Goal: Task Accomplishment & Management: Manage account settings

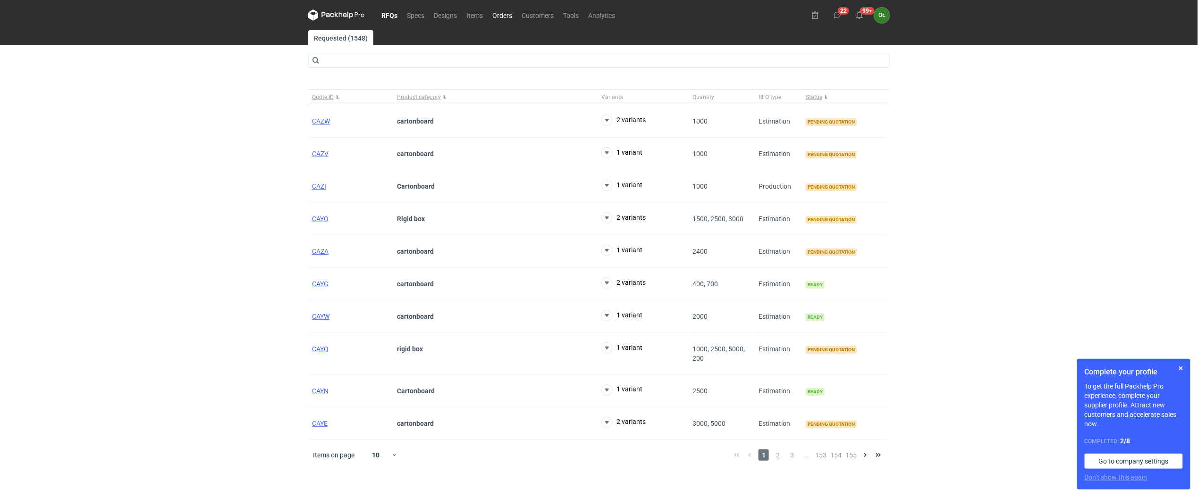
click at [497, 16] on link "Orders" at bounding box center [502, 14] width 29 height 11
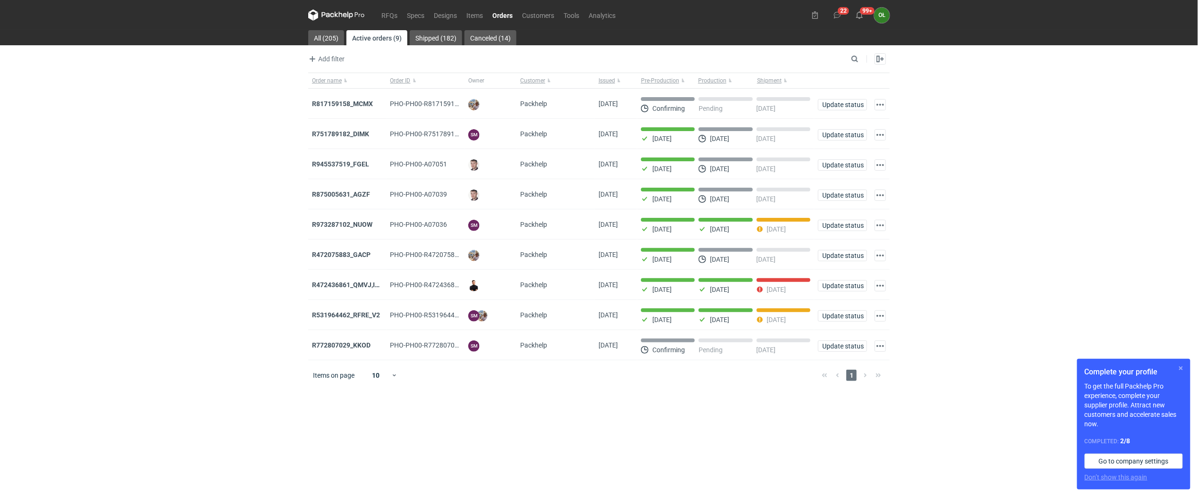
click at [1180, 371] on button "button" at bounding box center [1180, 368] width 11 height 11
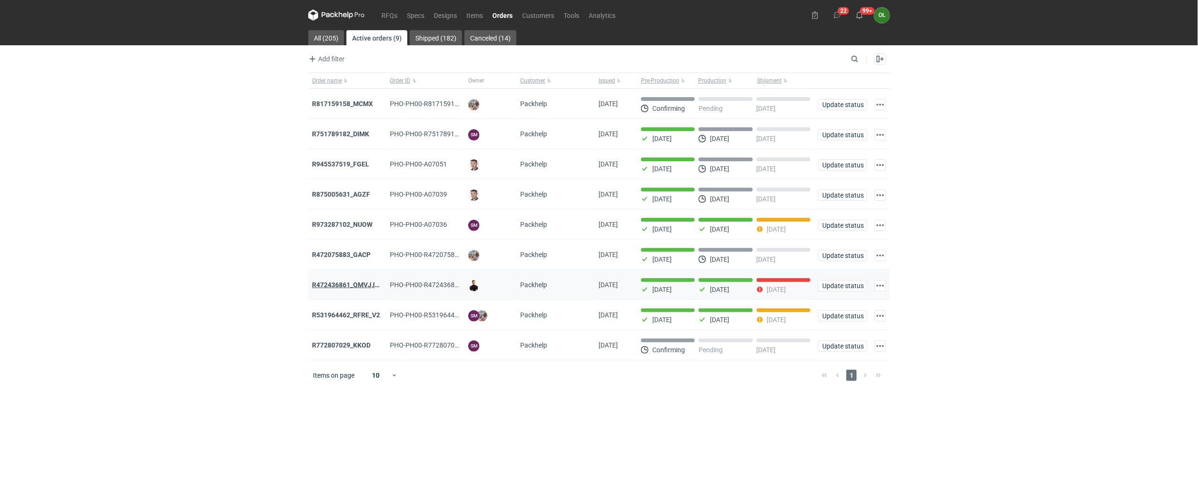
click at [362, 284] on strong "R472436861_QMVJ,IWTH" at bounding box center [350, 285] width 77 height 8
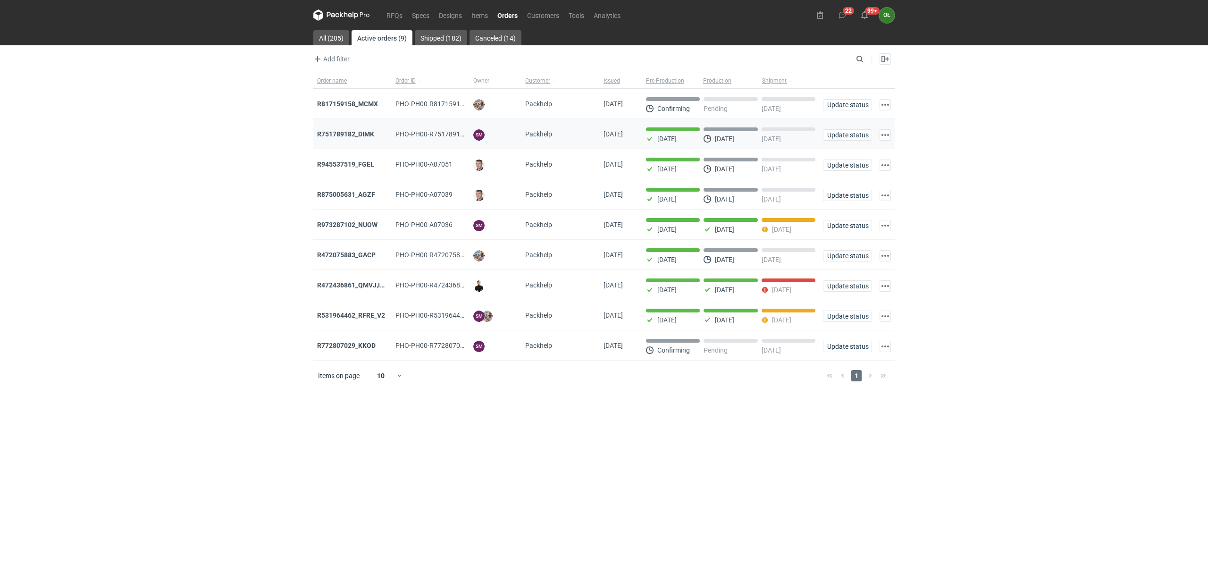
click at [367, 127] on div "R751789182_DIMK" at bounding box center [352, 134] width 78 height 30
click at [369, 138] on strong "R751789182_DIMK" at bounding box center [345, 134] width 57 height 8
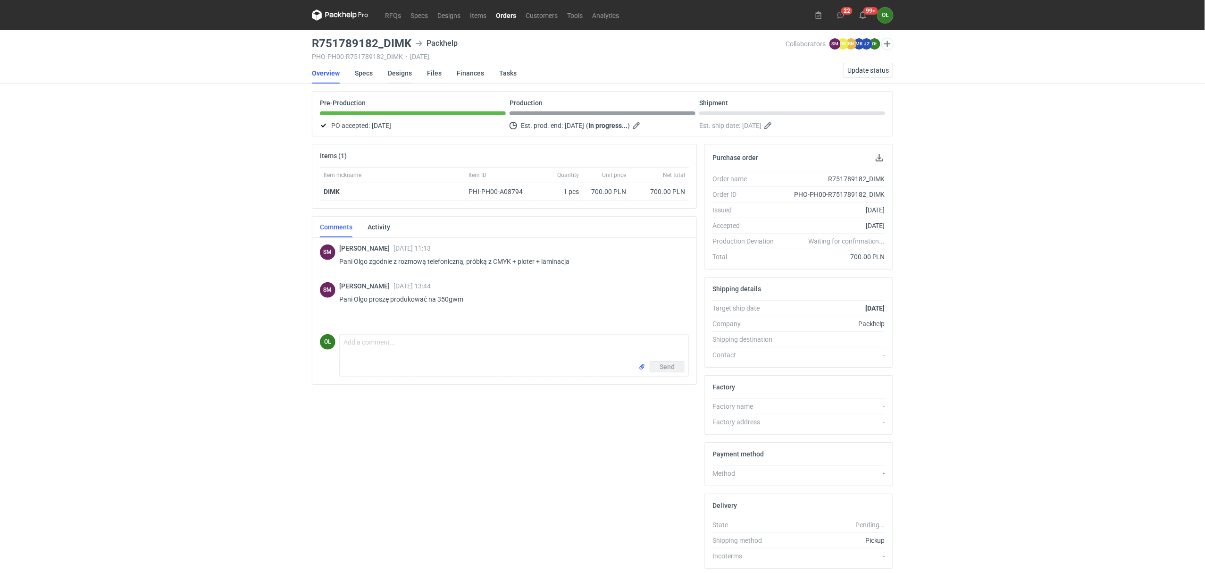
click at [408, 76] on link "Designs" at bounding box center [400, 73] width 24 height 21
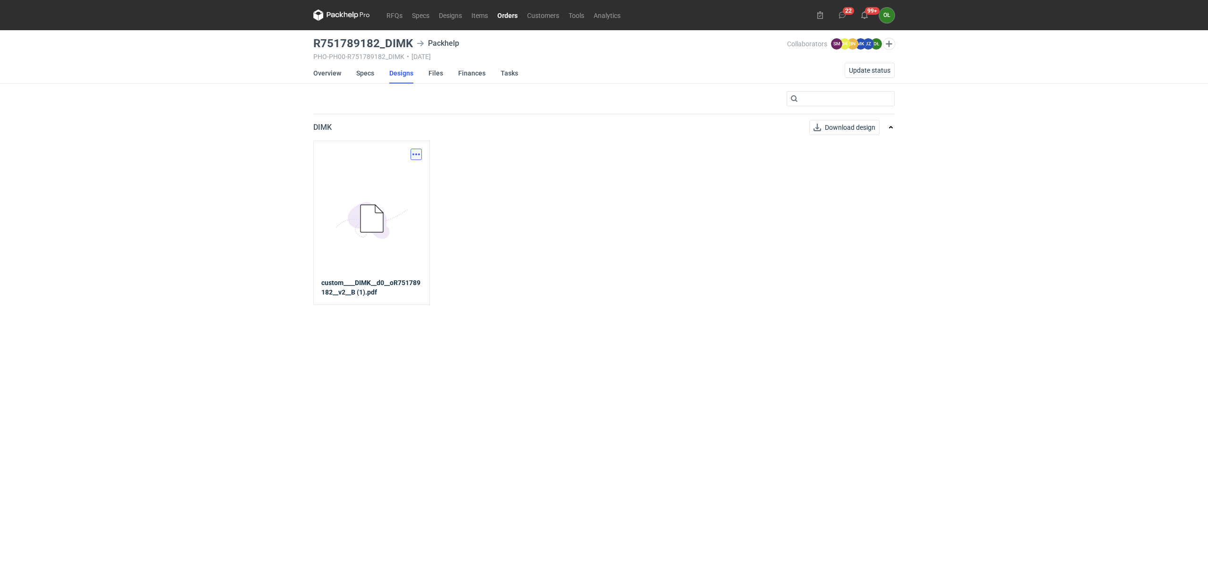
click at [413, 152] on button "button" at bounding box center [416, 154] width 11 height 11
click at [402, 170] on link "Download design part" at bounding box center [374, 175] width 87 height 15
click at [365, 73] on link "Specs" at bounding box center [365, 73] width 18 height 21
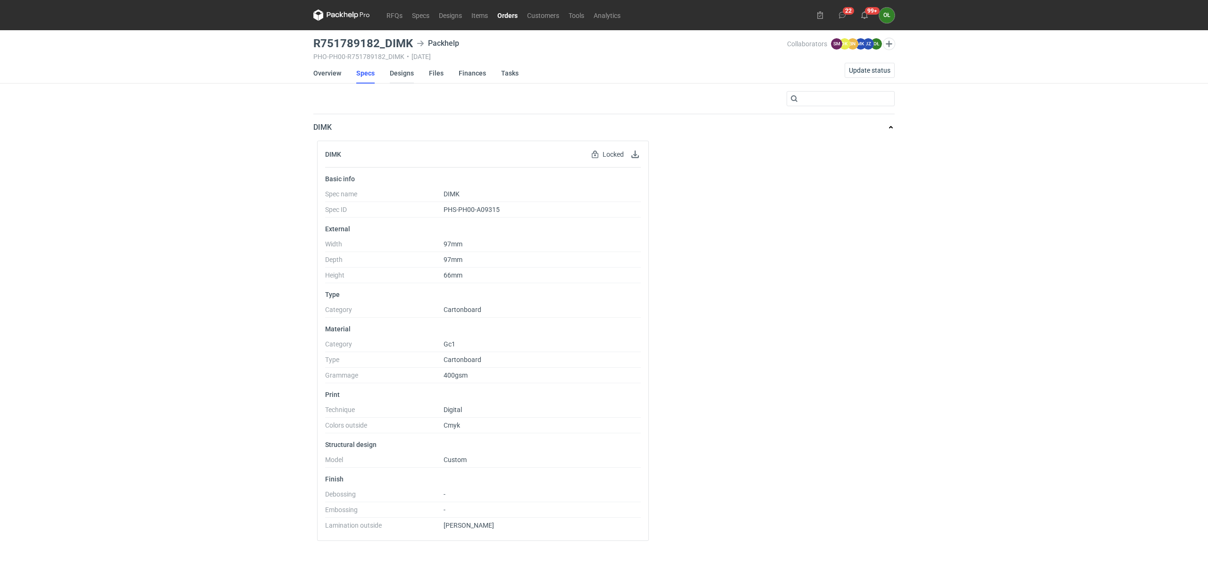
click at [402, 75] on link "Designs" at bounding box center [402, 73] width 24 height 21
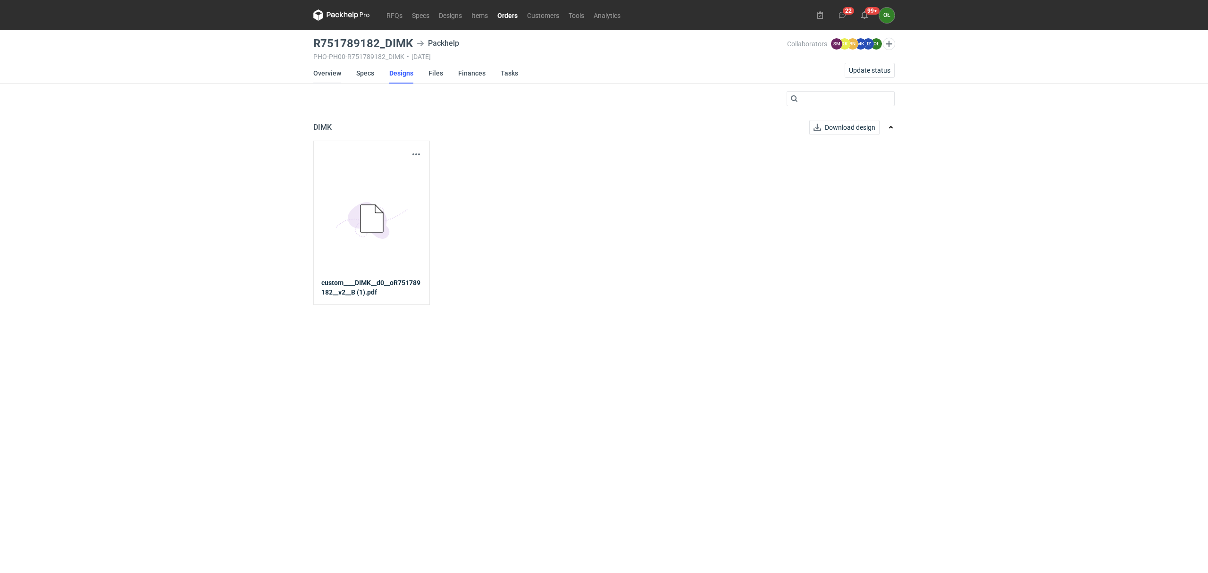
click at [338, 73] on link "Overview" at bounding box center [327, 73] width 28 height 21
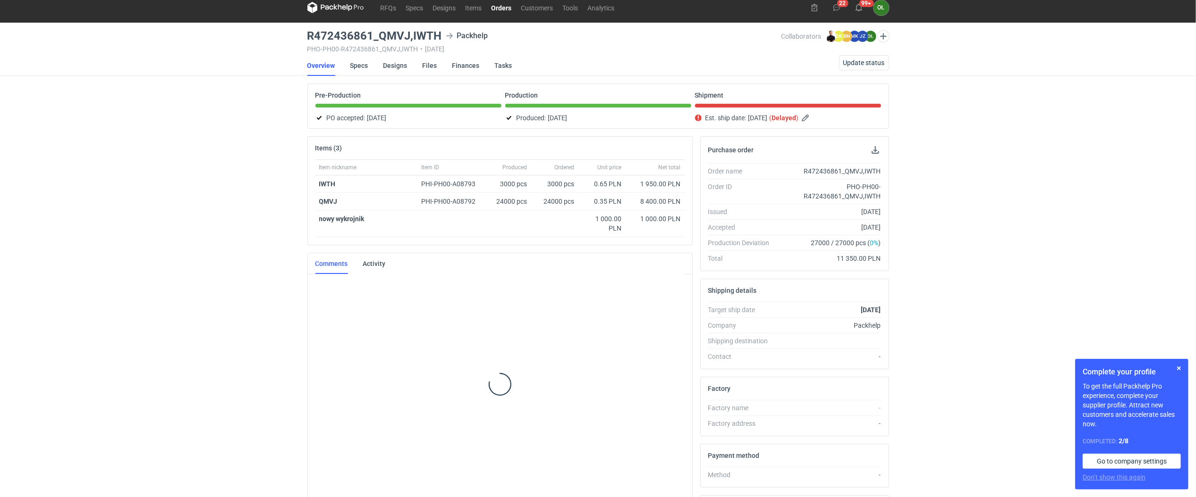
scroll to position [65, 0]
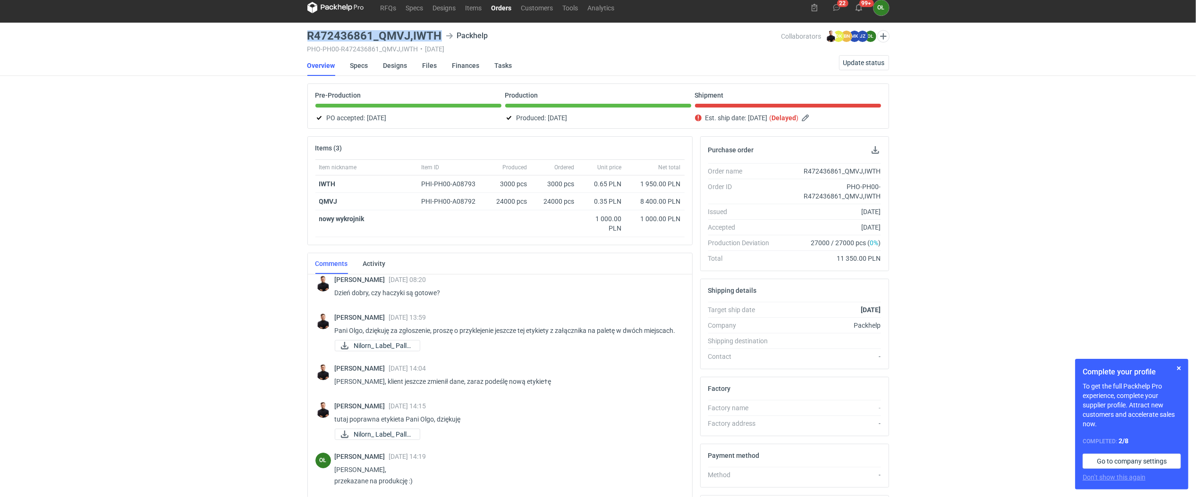
drag, startPoint x: 304, startPoint y: 32, endPoint x: 453, endPoint y: 31, distance: 148.7
click at [453, 31] on div "RFQs Specs Designs Items Orders Customers Tools Analytics 22 99+ OŁ [PERSON_NAM…" at bounding box center [598, 240] width 1196 height 497
copy h3 "R472436861_QMVJ,IWTH"
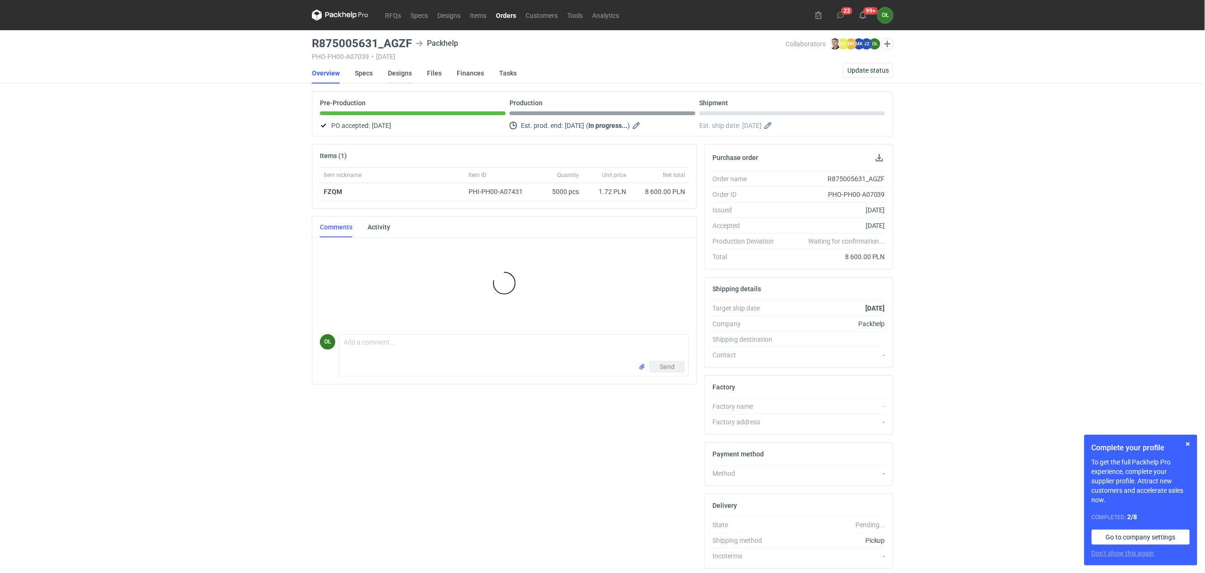
click at [399, 70] on link "Designs" at bounding box center [400, 73] width 24 height 21
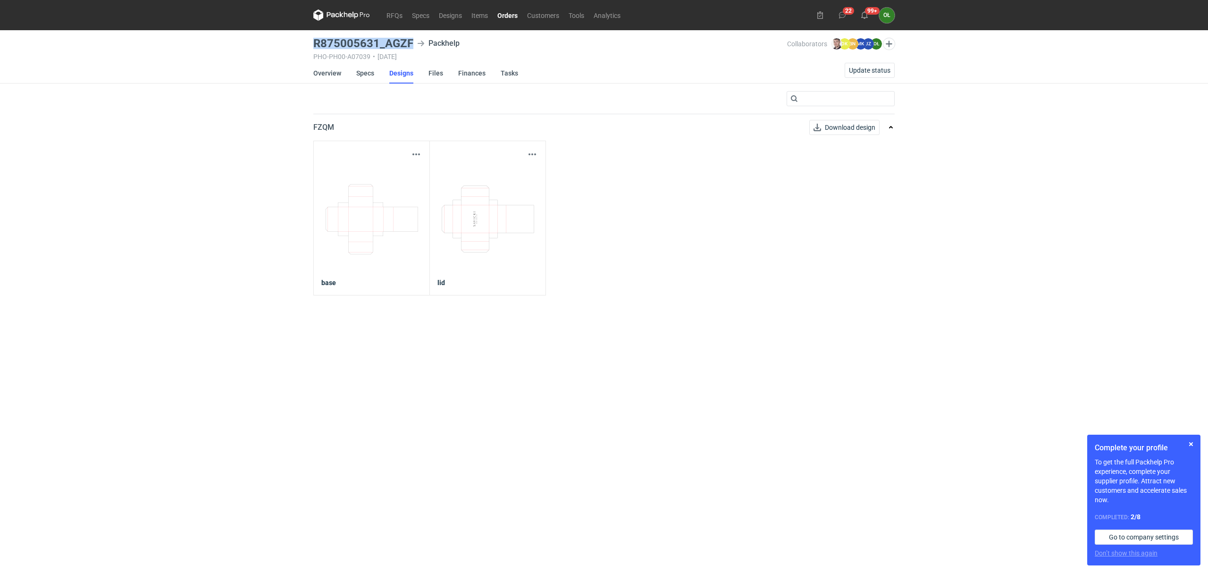
drag, startPoint x: 312, startPoint y: 42, endPoint x: 413, endPoint y: 46, distance: 100.6
click at [413, 46] on main "R875005631_AGZF Packhelp PHO-PH00-A07039 • [DATE] Collaborators [PERSON_NAME] D…" at bounding box center [604, 301] width 589 height 543
copy h3 "R875005631_AGZF"
click at [512, 20] on link "Orders" at bounding box center [508, 14] width 30 height 11
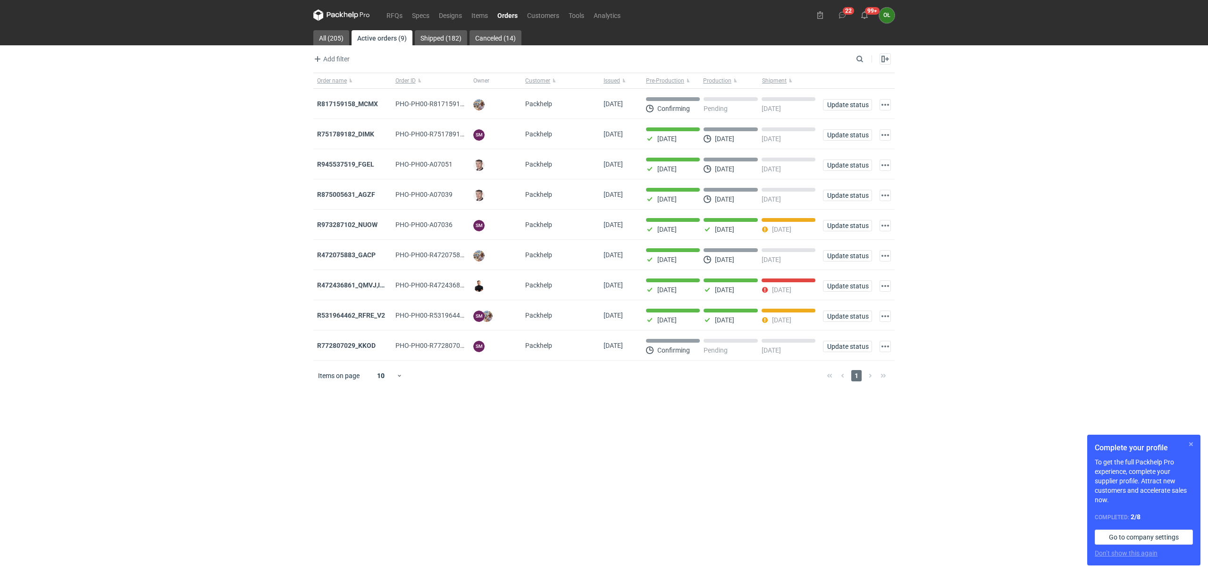
click at [1188, 445] on button "button" at bounding box center [1191, 443] width 11 height 11
